Goal: Communication & Community: Ask a question

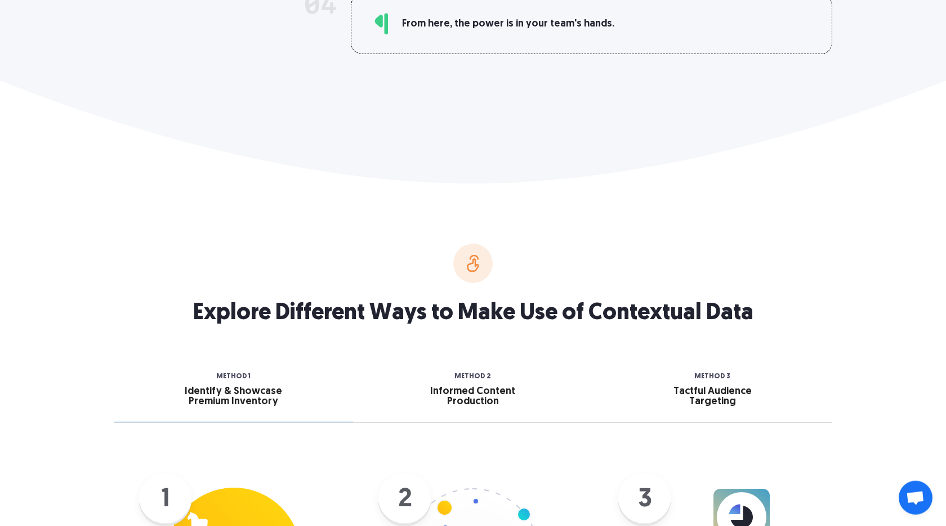
scroll to position [1284, 0]
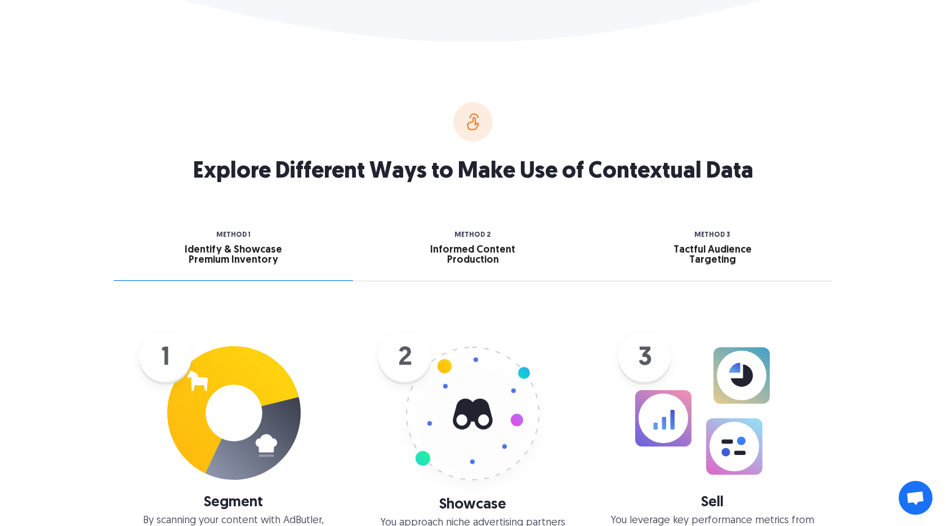
click at [497, 254] on div "Informed Content Production" at bounding box center [473, 255] width 113 height 20
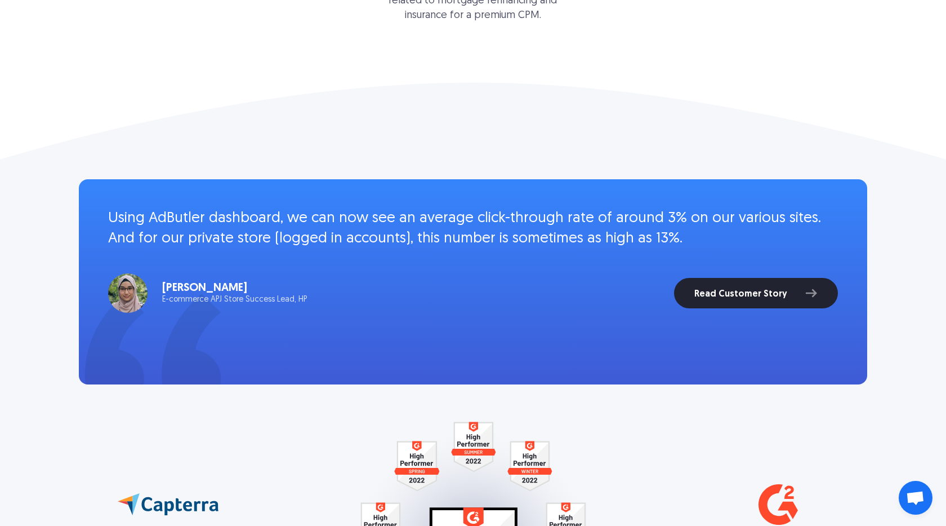
scroll to position [2119, 0]
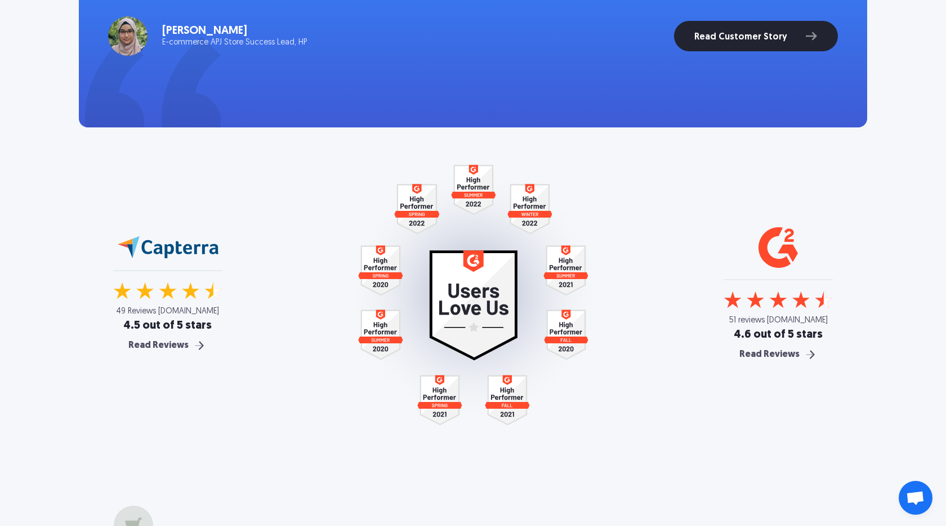
click at [919, 498] on span "Open chat" at bounding box center [915, 499] width 19 height 16
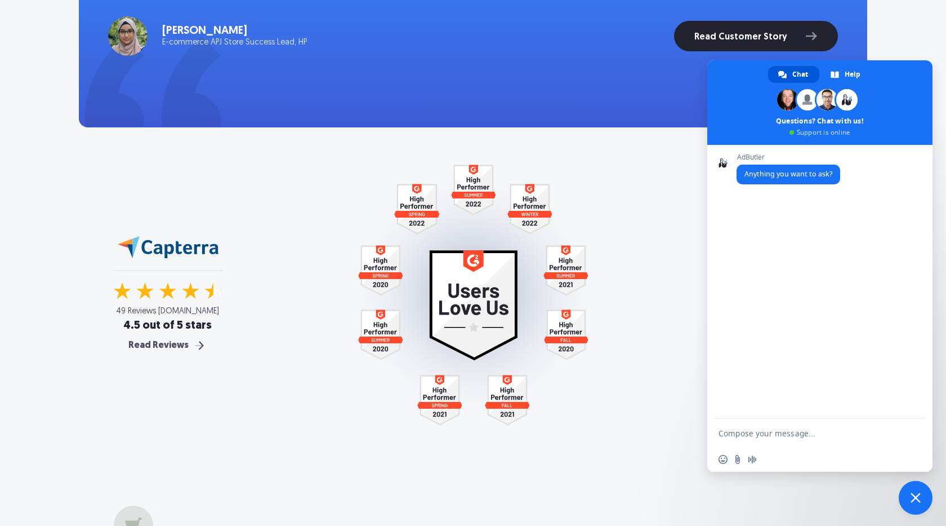
click at [766, 433] on textarea "Compose your message..." at bounding box center [809, 433] width 180 height 28
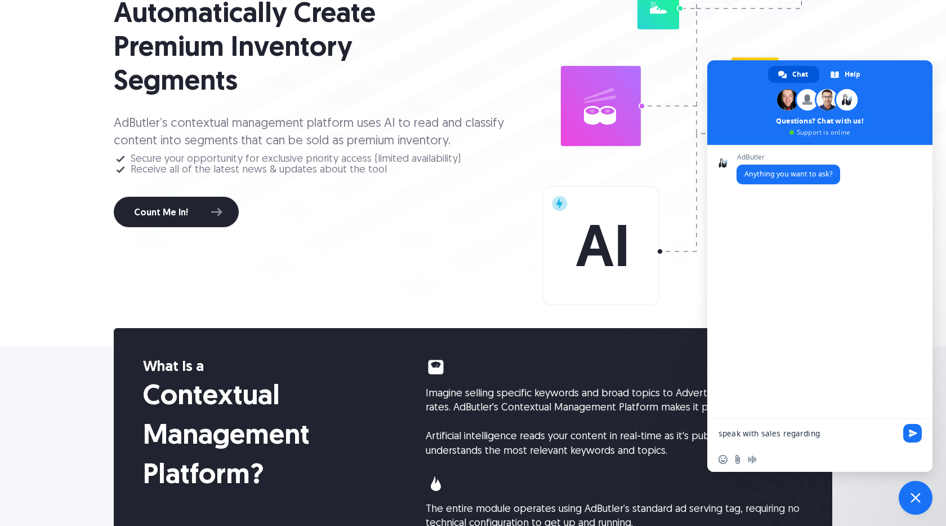
scroll to position [385, 0]
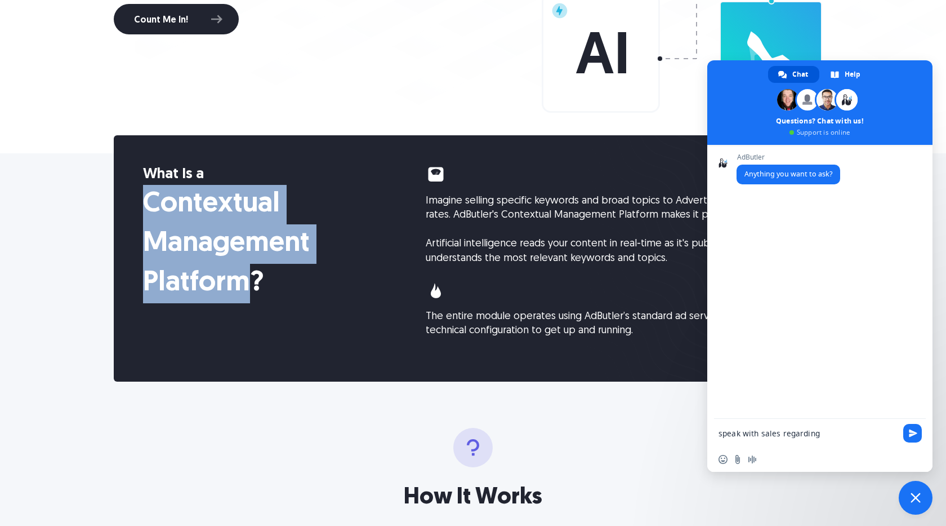
drag, startPoint x: 255, startPoint y: 282, endPoint x: 144, endPoint y: 210, distance: 132.2
click at [144, 210] on h1 "Contextual Management Platform?" at bounding box center [270, 244] width 254 height 118
copy h1 "Contextual Management Platform"
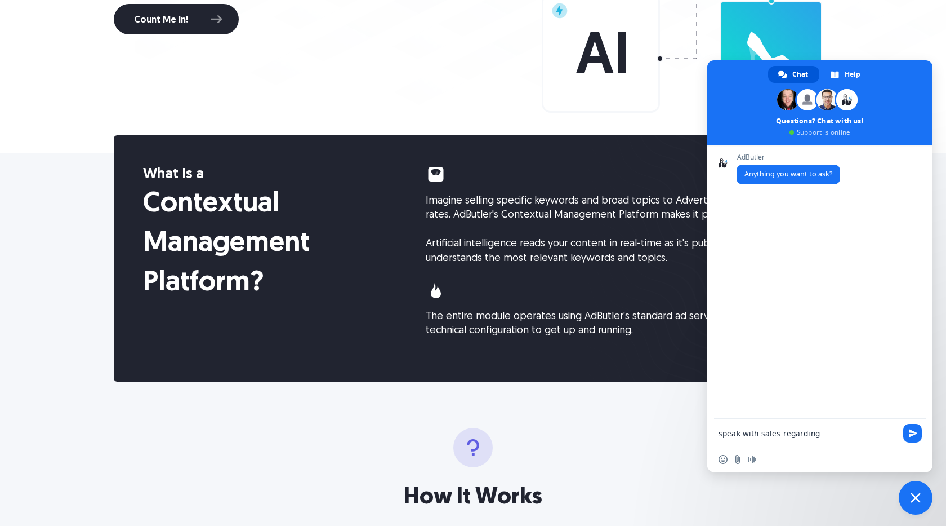
click at [844, 435] on textarea "speak with sales regarding" at bounding box center [809, 433] width 180 height 28
paste textarea "Contextual Management Platform"
type textarea "speak with sales regarding Contextual Management Platform"
click at [913, 420] on span "Send" at bounding box center [913, 423] width 8 height 8
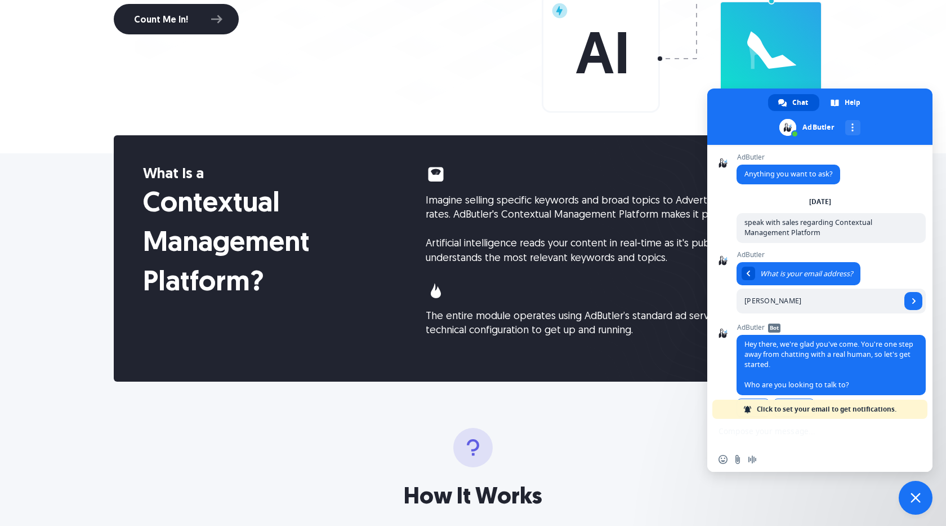
scroll to position [37, 0]
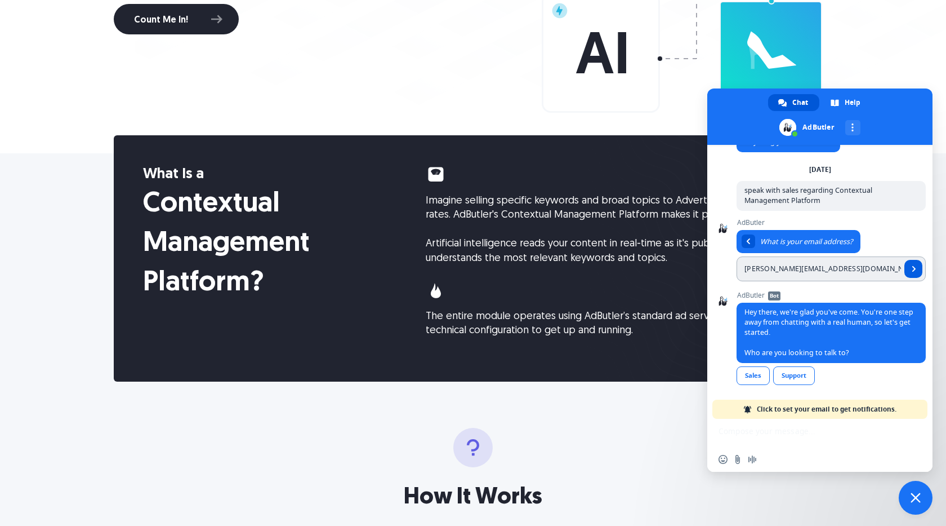
type input "[PERSON_NAME][EMAIL_ADDRESS][DOMAIN_NAME]"
click at [910, 266] on link "Send" at bounding box center [914, 269] width 18 height 18
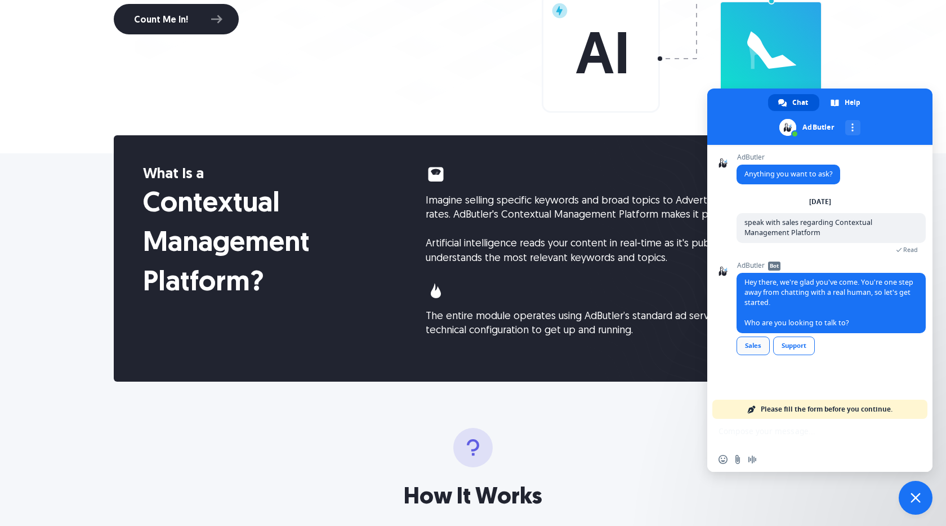
click at [749, 353] on link "Sales" at bounding box center [753, 345] width 33 height 19
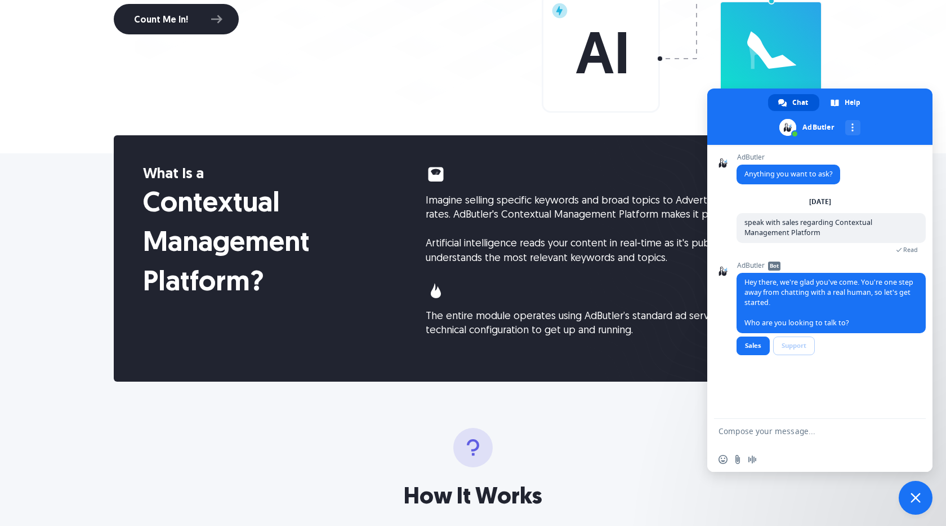
scroll to position [1, 0]
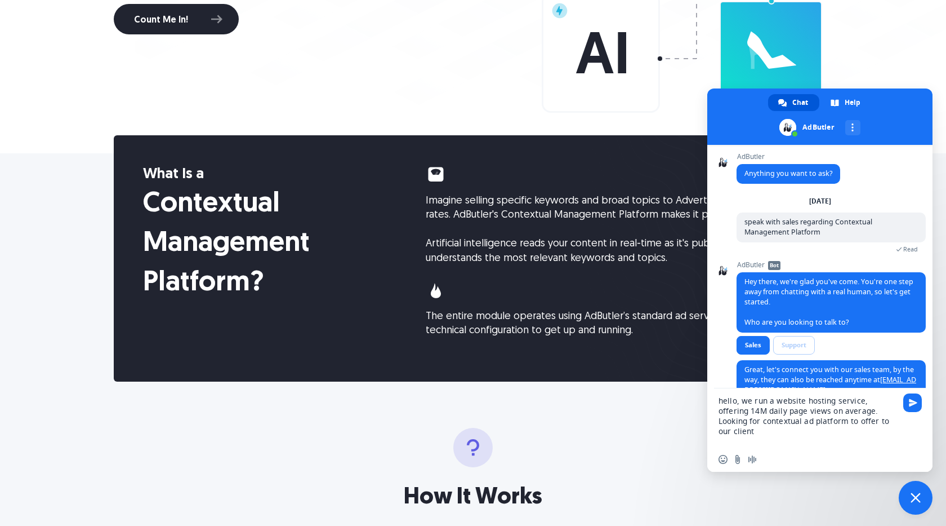
type textarea "hello, we run a website hosting service, offering 14M daily page views on avera…"
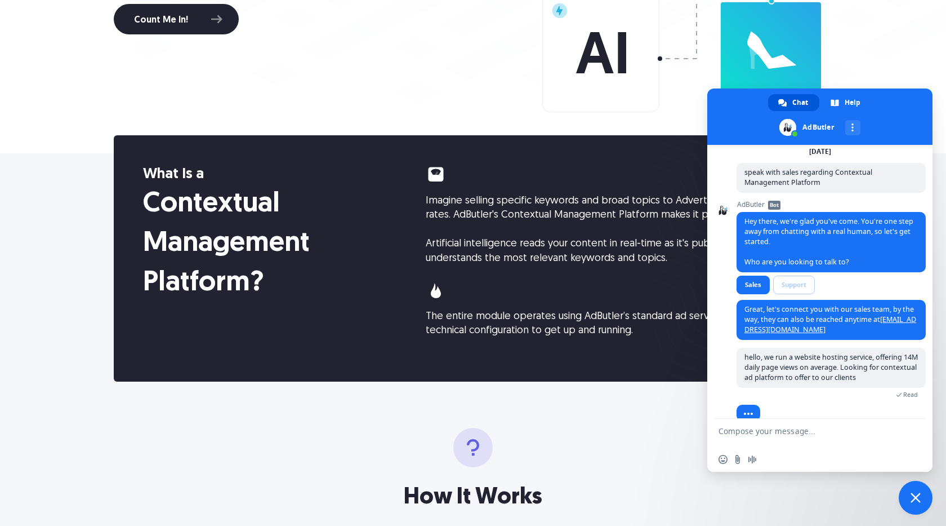
scroll to position [73, 0]
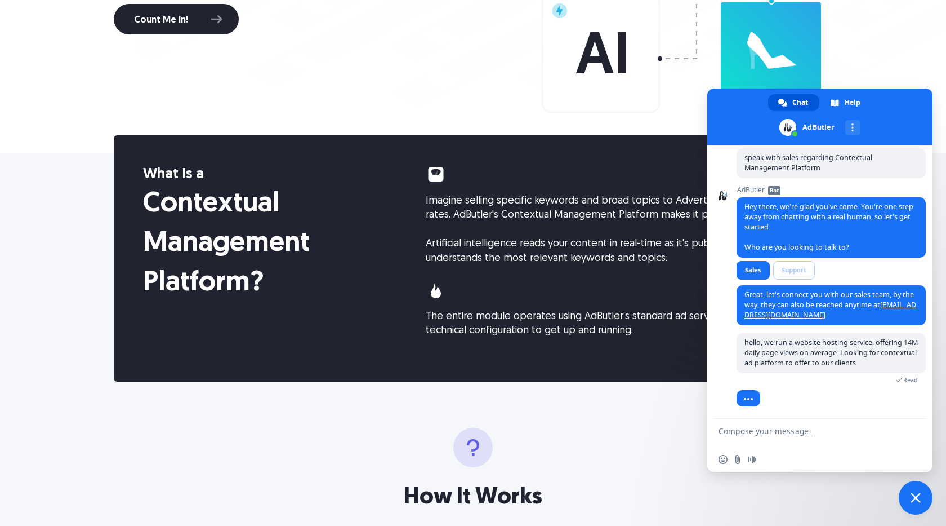
click at [428, 355] on div "What Is a Contextual Management Platform? Imagine selling specific keywords and…" at bounding box center [473, 258] width 719 height 246
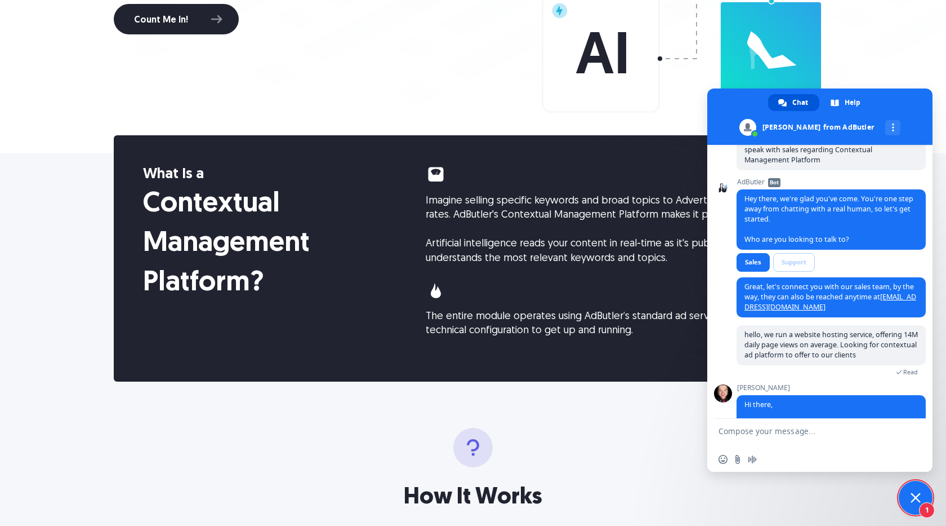
scroll to position [218, 0]
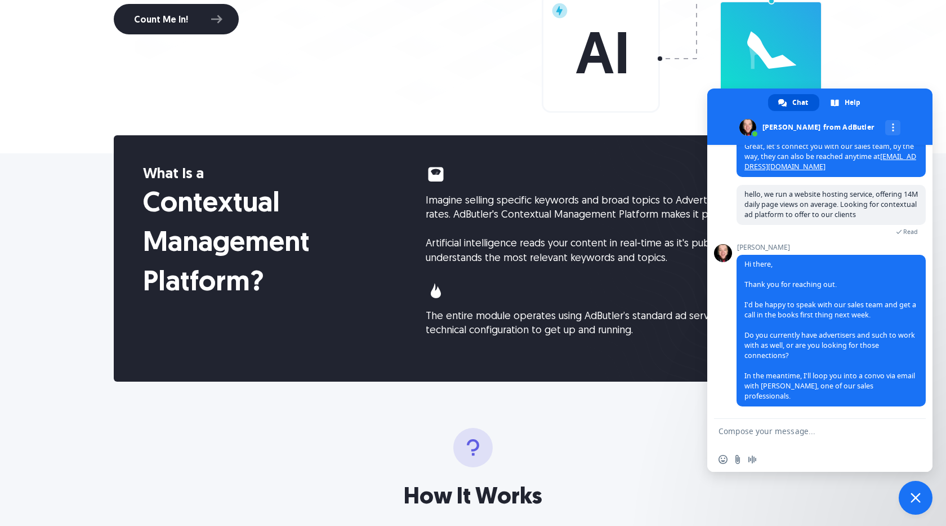
click at [810, 445] on textarea "Compose your message..." at bounding box center [809, 433] width 180 height 28
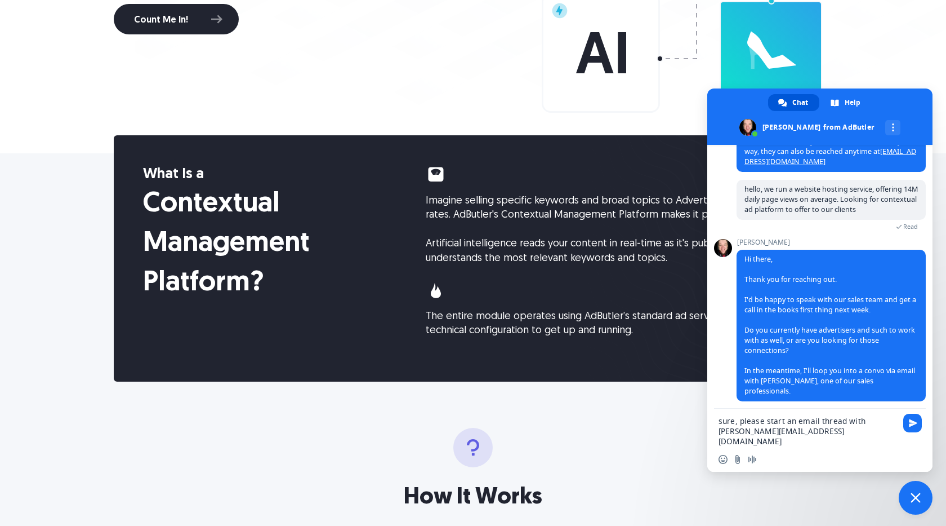
type textarea "sure, please start an email thread with [PERSON_NAME][EMAIL_ADDRESS][DOMAIN_NAM…"
drag, startPoint x: 821, startPoint y: 436, endPoint x: 670, endPoint y: 420, distance: 151.3
click at [719, 420] on textarea "sure, please start an email thread with [PERSON_NAME][EMAIL_ADDRESS][DOMAIN_NAM…" at bounding box center [809, 427] width 180 height 38
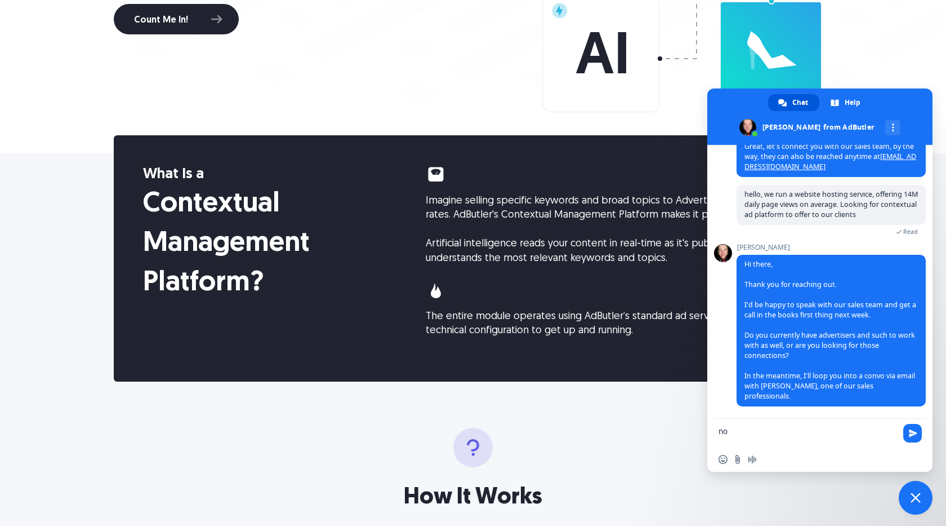
type textarea "n"
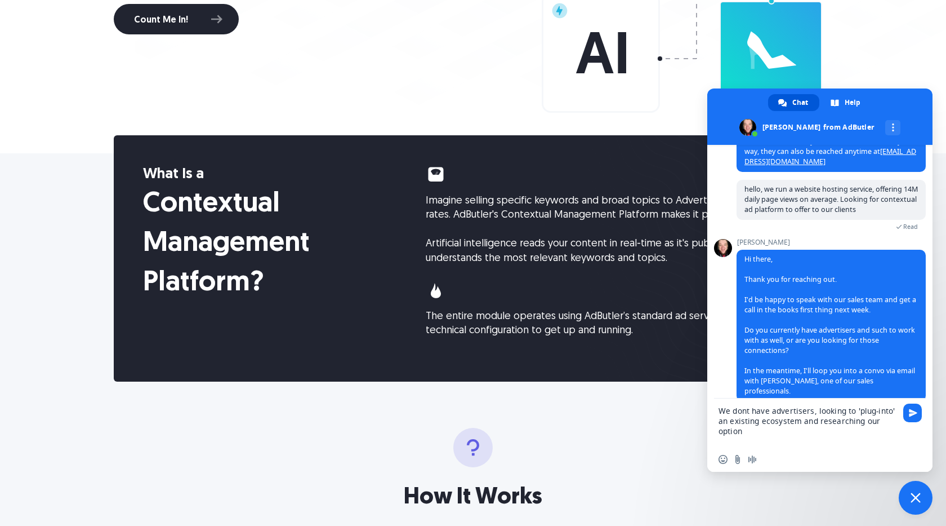
type textarea "We dont have advertisers, looking to 'plug-into' an existing ecosystem and rese…"
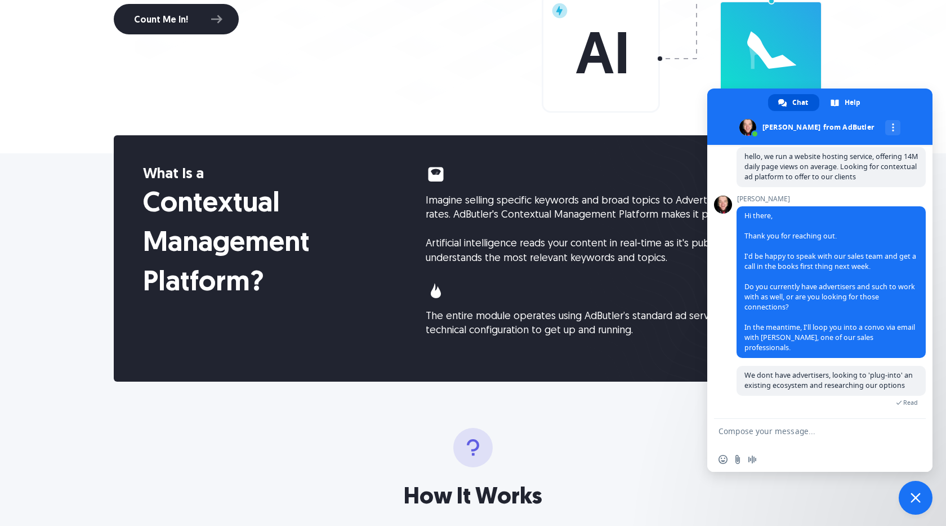
scroll to position [279, 0]
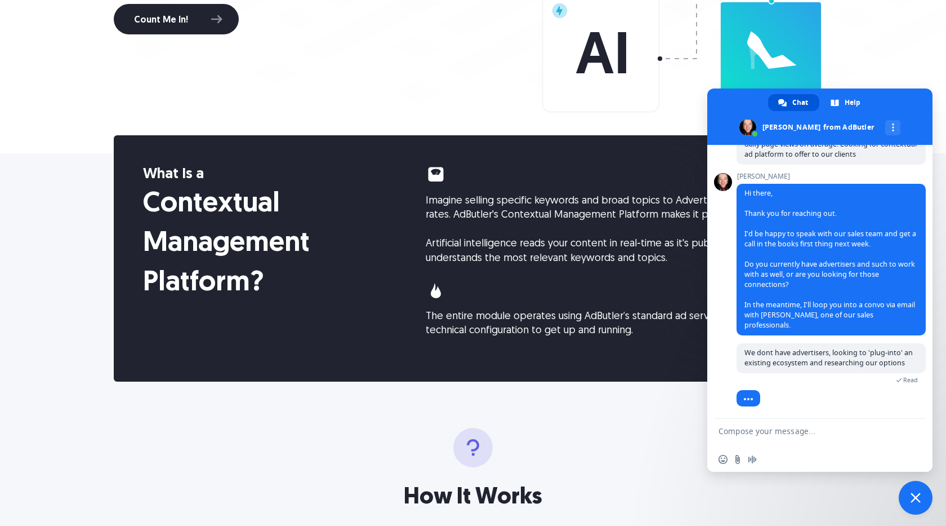
click at [817, 435] on textarea "Compose your message..." at bounding box center [809, 433] width 180 height 28
paste textarea "sure, please start an email thread with [PERSON_NAME][EMAIL_ADDRESS][DOMAIN_NAM…"
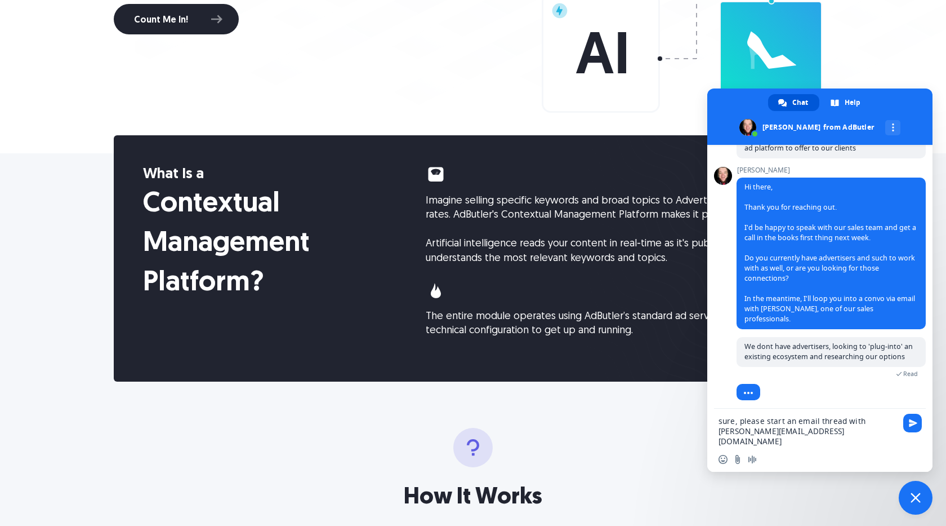
drag, startPoint x: 795, startPoint y: 420, endPoint x: 637, endPoint y: 423, distance: 157.8
click at [719, 423] on textarea "sure, please start an email thread with [PERSON_NAME][EMAIL_ADDRESS][DOMAIN_NAM…" at bounding box center [809, 427] width 180 height 38
type textarea "you can start an email thread with [EMAIL_ADDRESS][DOMAIN_NAME]"
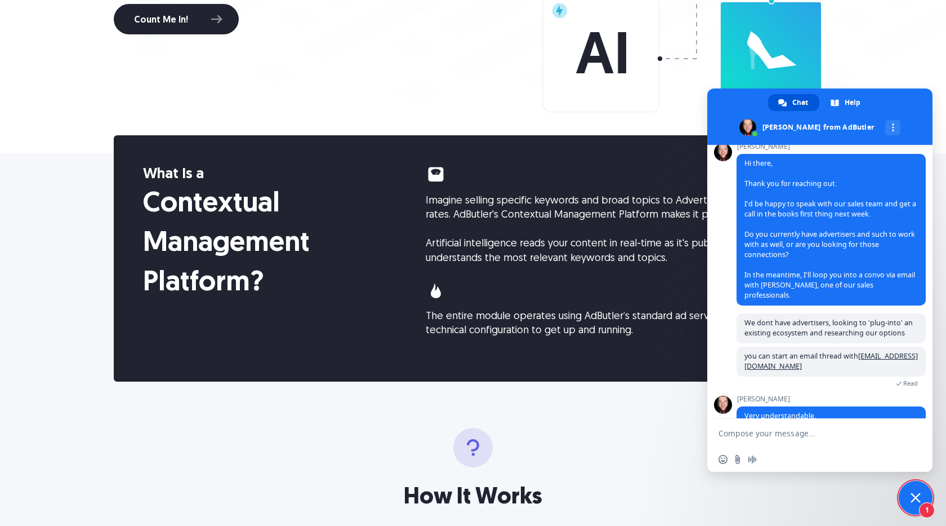
scroll to position [395, 0]
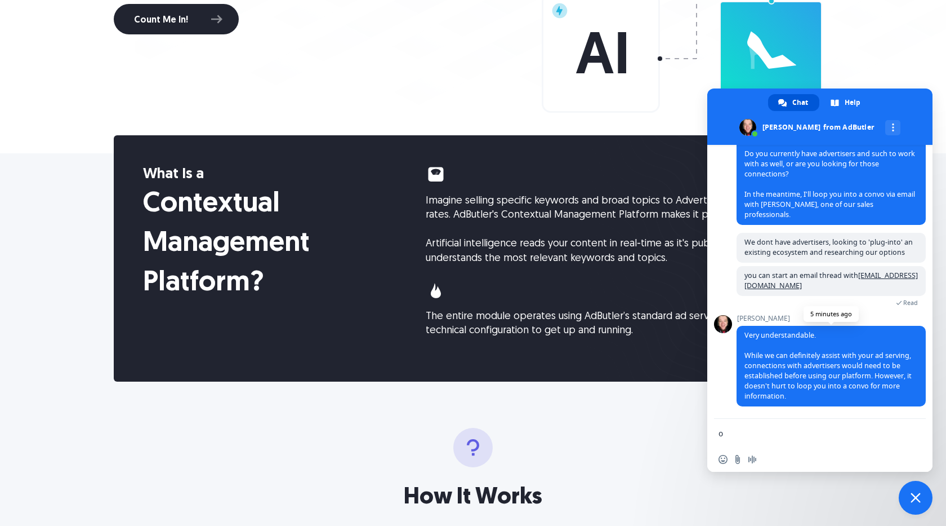
type textarea "ok"
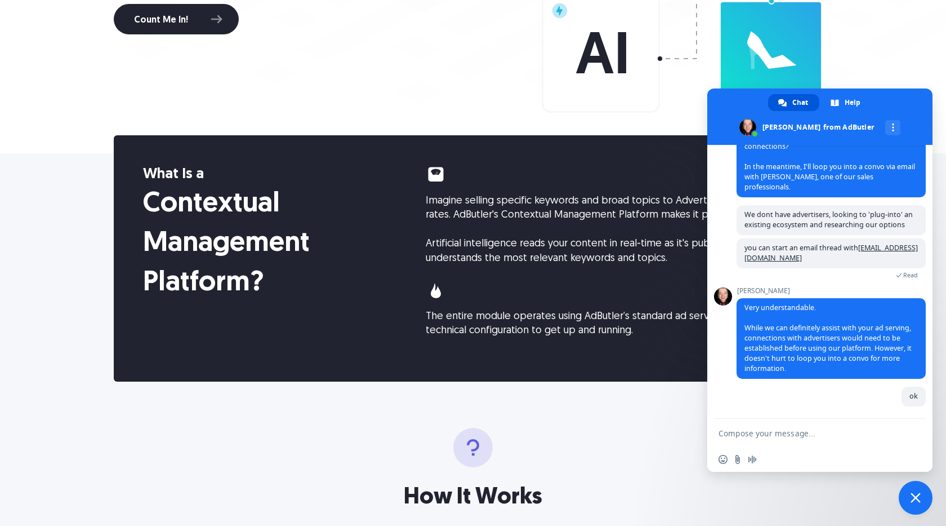
scroll to position [423, 0]
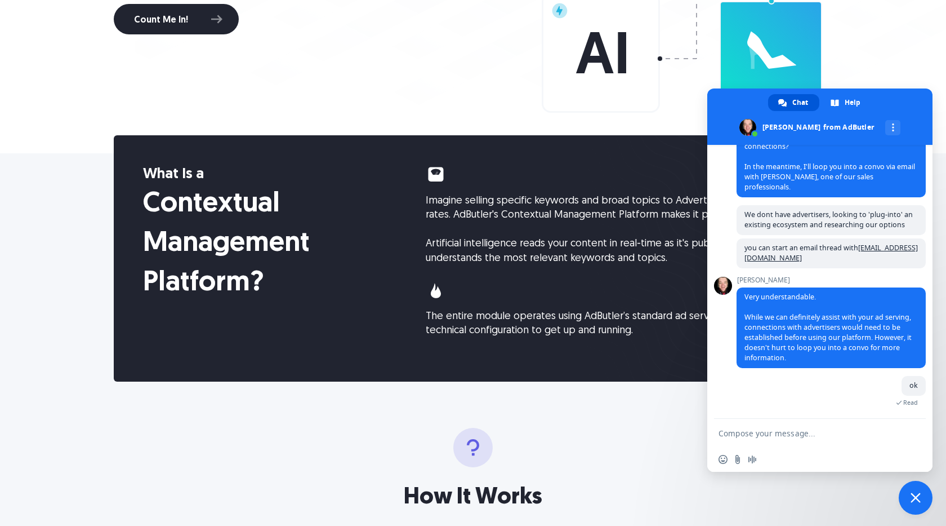
click at [887, 446] on textarea "Compose your message..." at bounding box center [809, 433] width 180 height 28
type textarea "t"
type textarea "email received, thanks!"
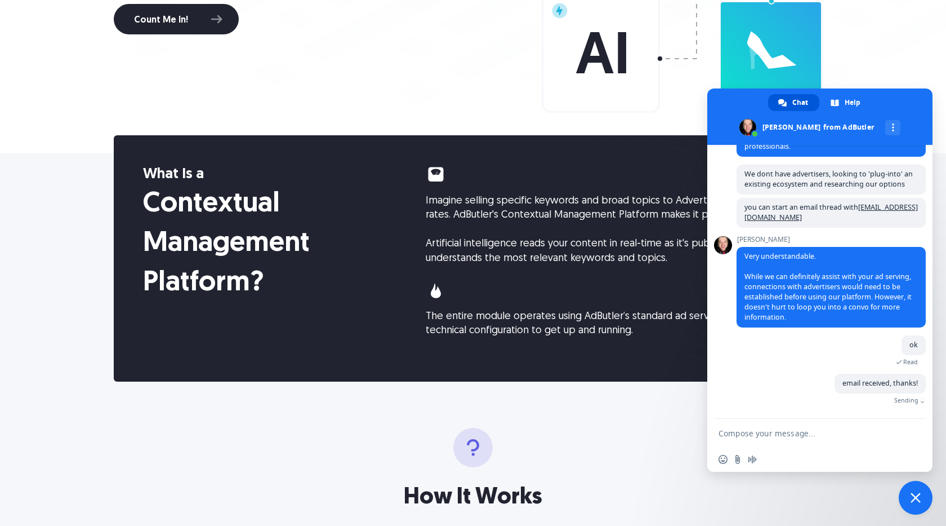
scroll to position [436, 0]
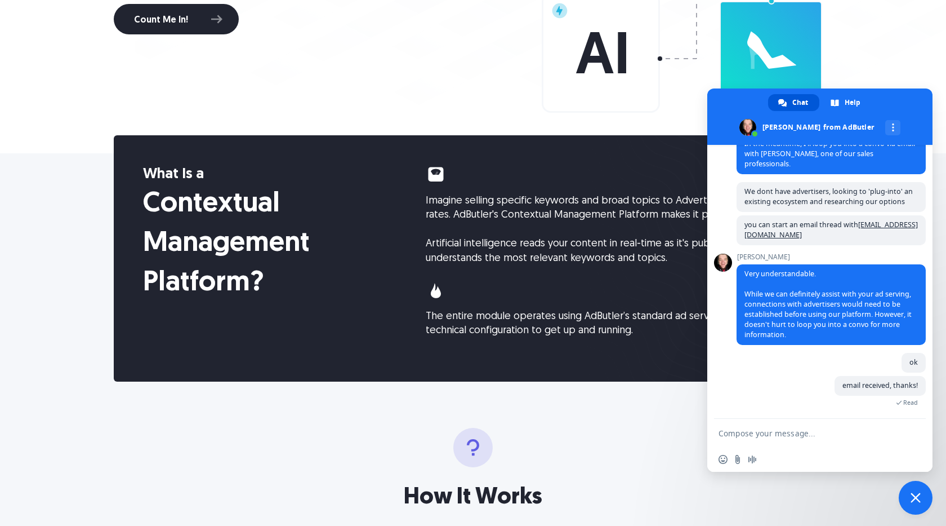
click at [918, 497] on span "Close chat" at bounding box center [916, 497] width 10 height 10
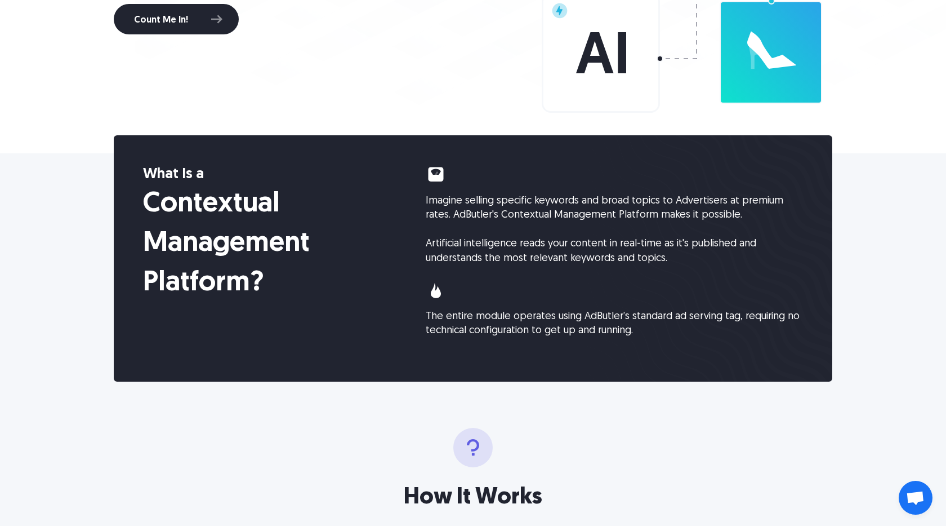
scroll to position [483, 0]
